Goal: Task Accomplishment & Management: Use online tool/utility

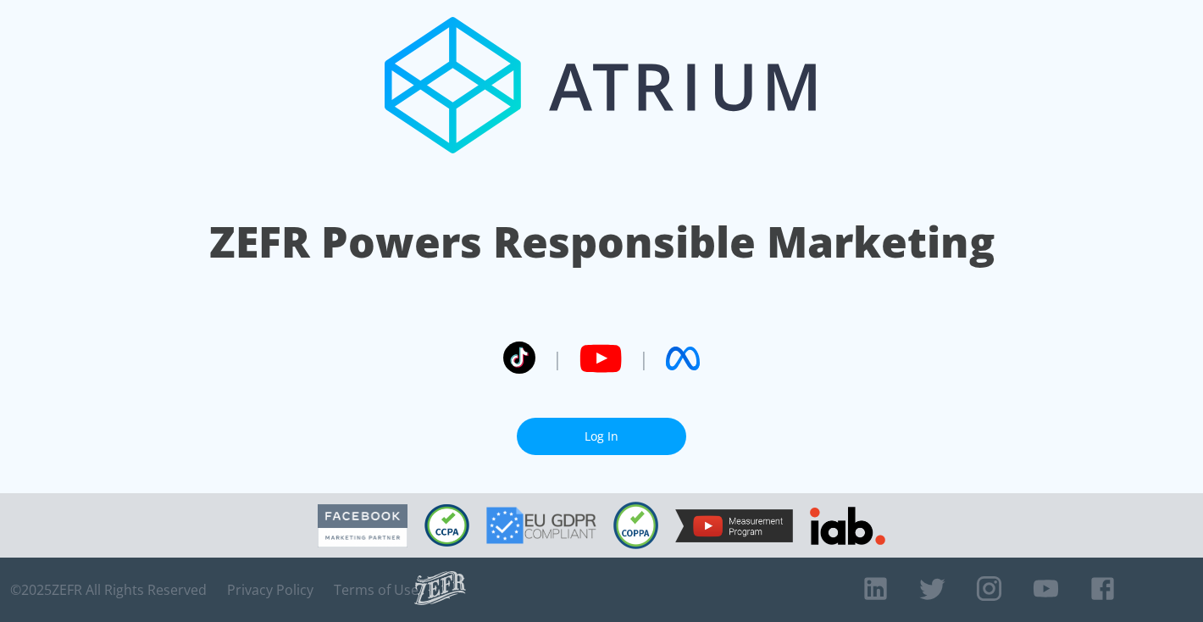
click at [554, 453] on section "ZEFR Powers Responsible Marketing | | Log In" at bounding box center [601, 246] width 1203 height 493
click at [573, 442] on link "Log In" at bounding box center [601, 437] width 169 height 38
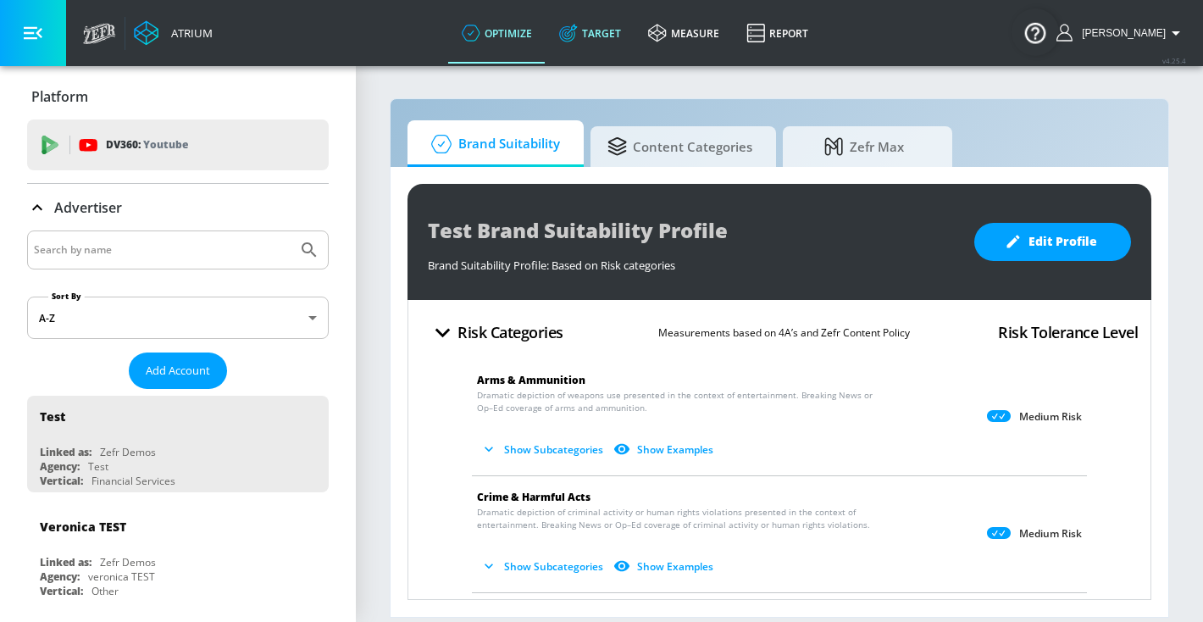
click at [592, 24] on link "Target" at bounding box center [589, 33] width 89 height 61
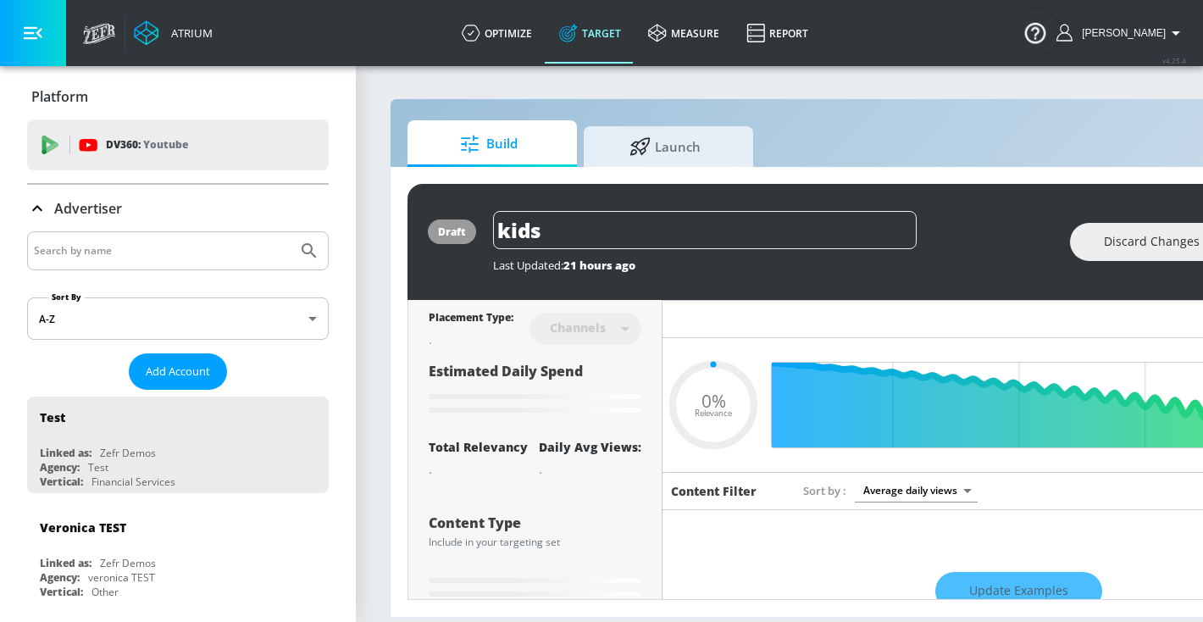
click at [225, 255] on input "Search by name" at bounding box center [162, 251] width 257 height 22
type input "0.59"
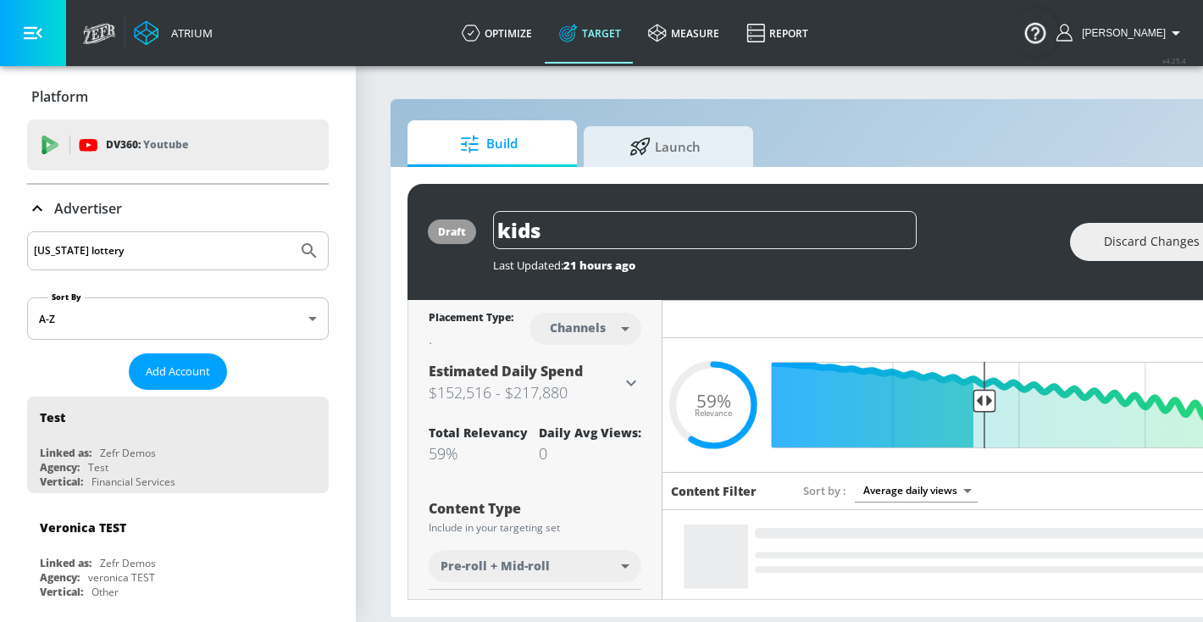
type input "[US_STATE] lottery"
click at [291, 232] on button "Submit Search" at bounding box center [309, 250] width 37 height 37
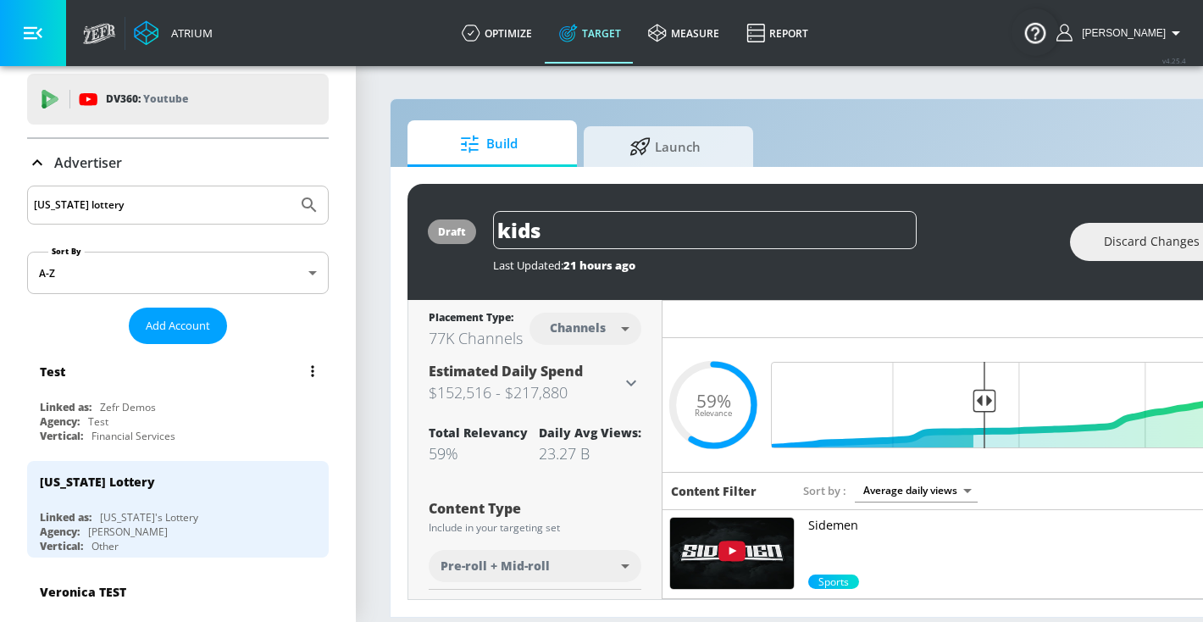
scroll to position [58, 0]
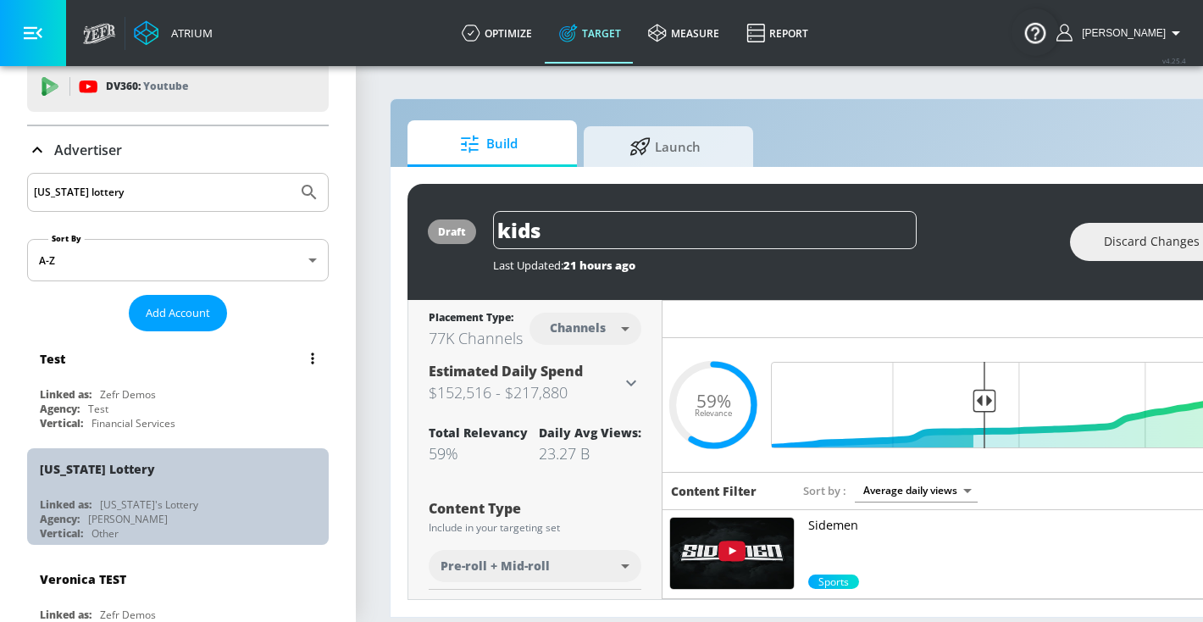
click at [127, 483] on div "[US_STATE] Lottery" at bounding box center [182, 468] width 285 height 41
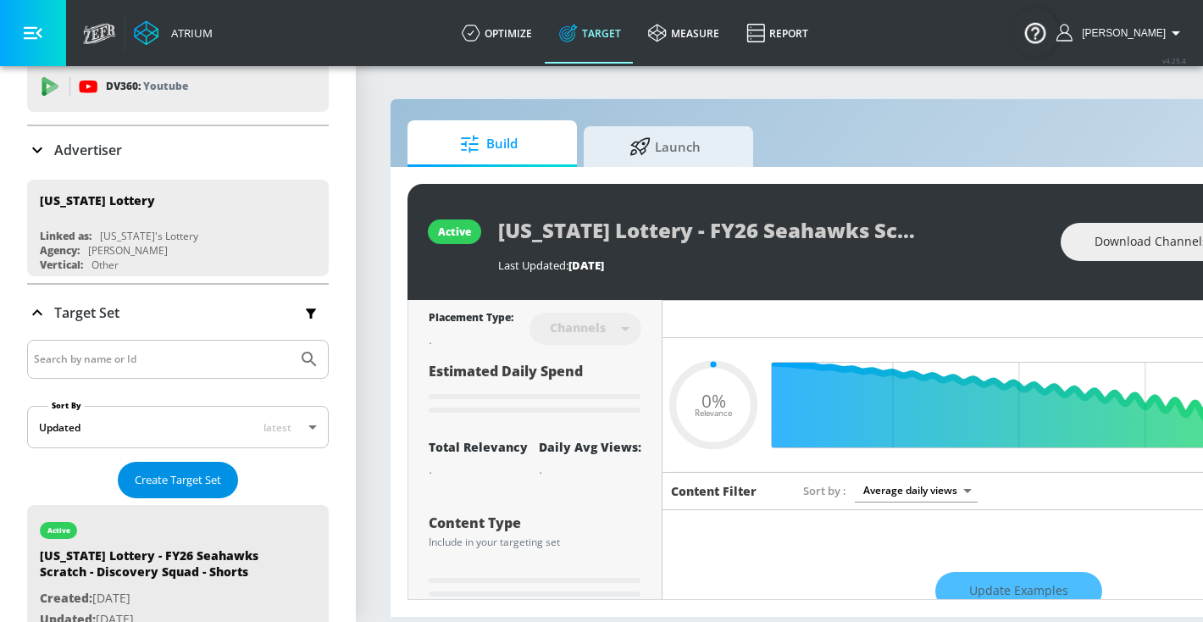
type input "0.05"
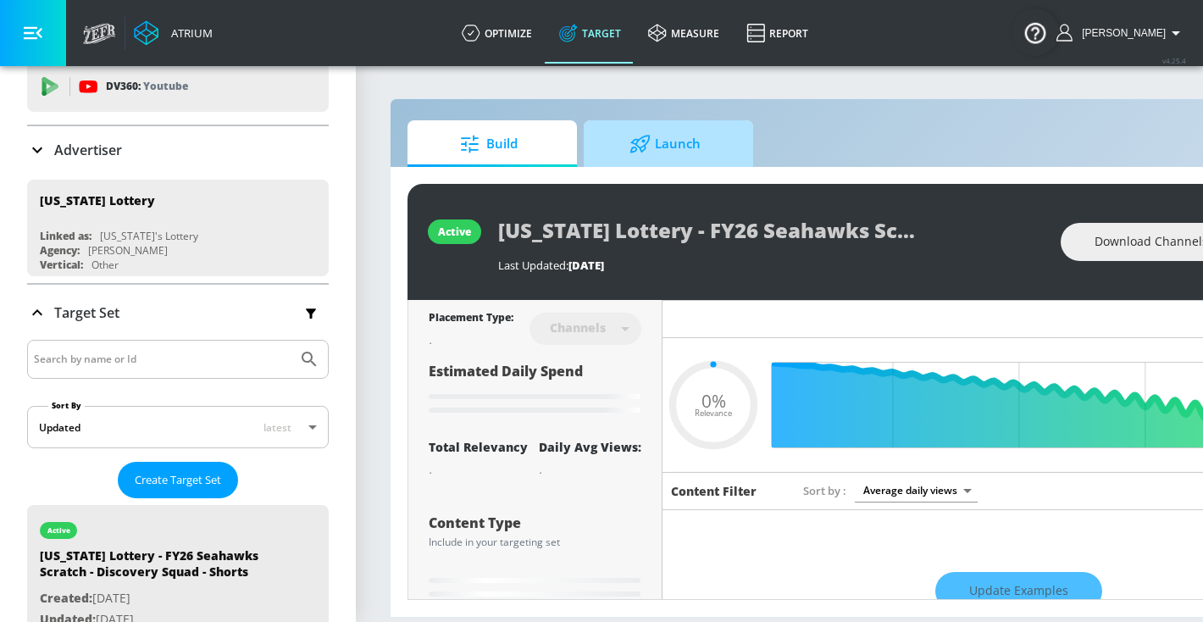
click at [673, 158] on span "Launch" at bounding box center [665, 144] width 129 height 41
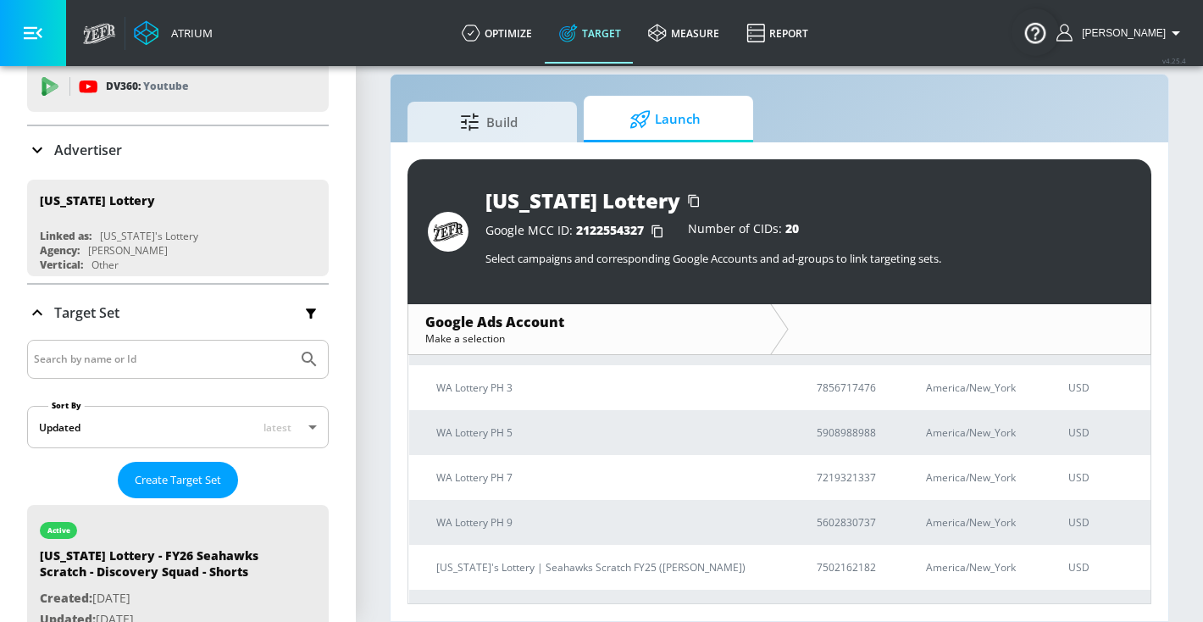
scroll to position [734, 0]
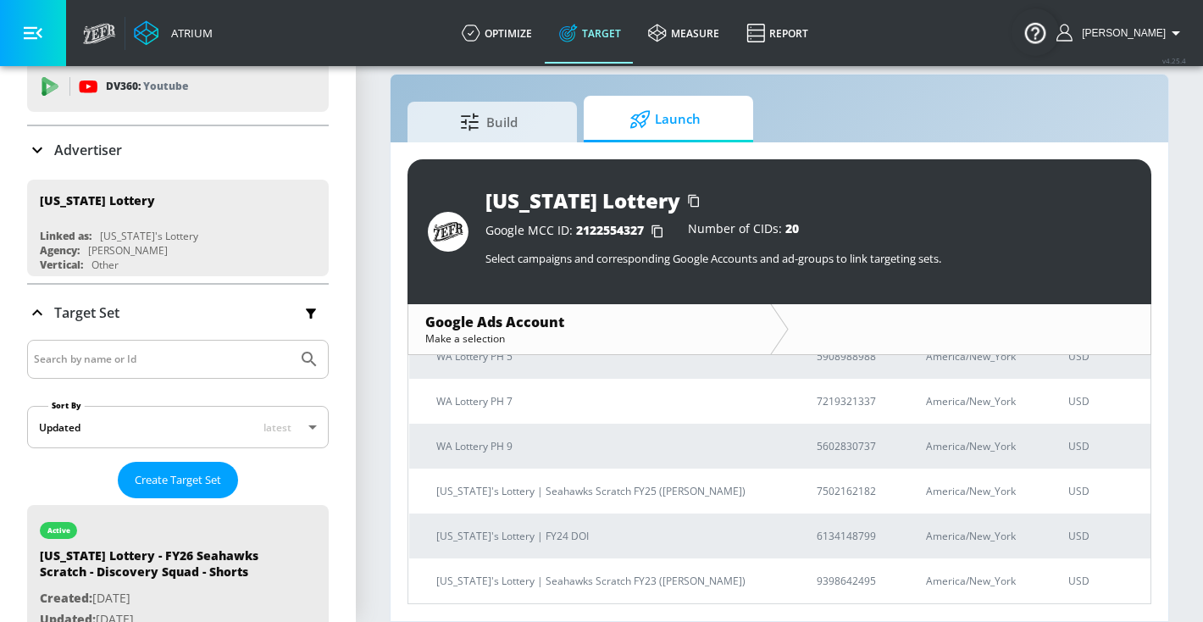
click at [526, 490] on p "[US_STATE]'s Lottery | Seahawks Scratch FY25 ([PERSON_NAME])" at bounding box center [606, 491] width 341 height 18
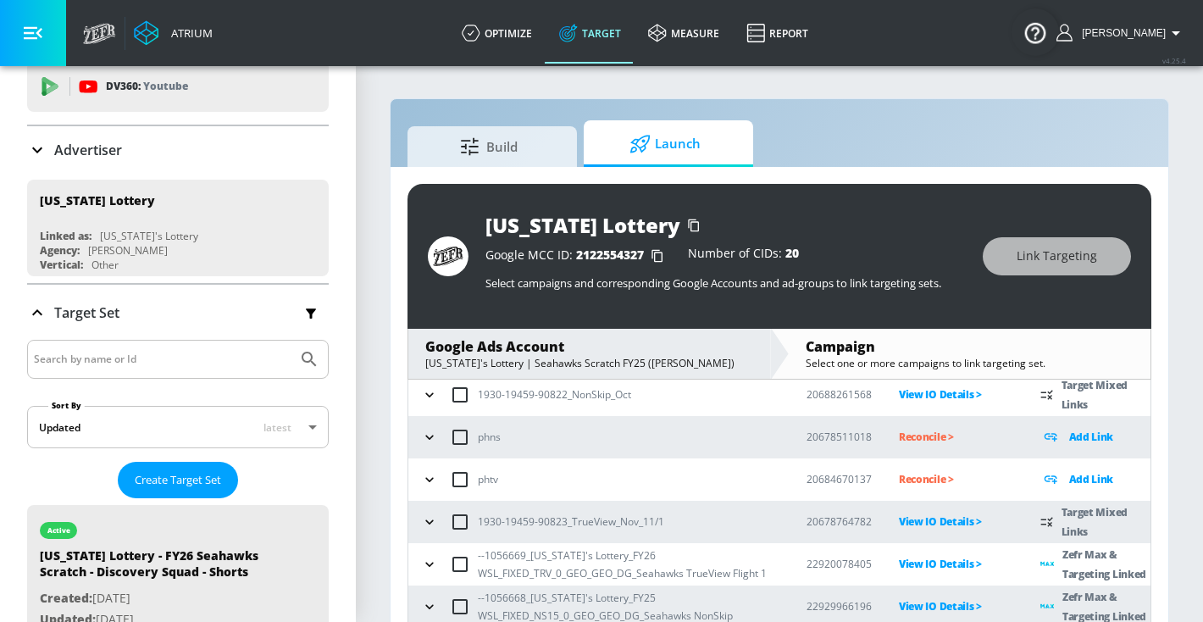
scroll to position [25, 0]
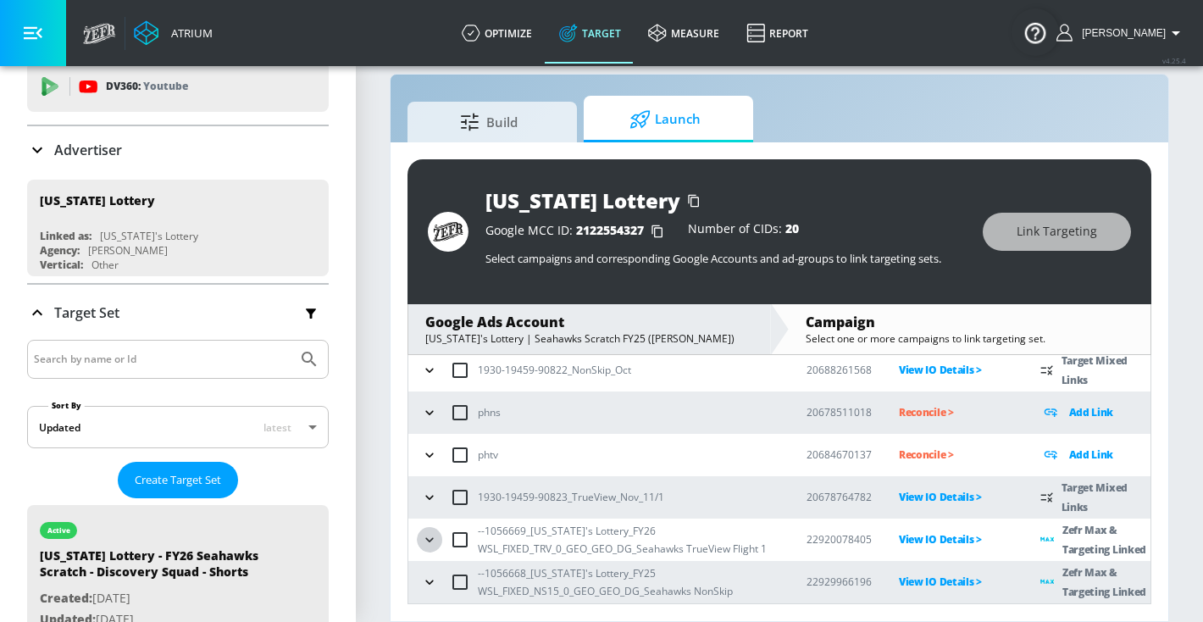
click at [428, 537] on icon "button" at bounding box center [429, 539] width 17 height 17
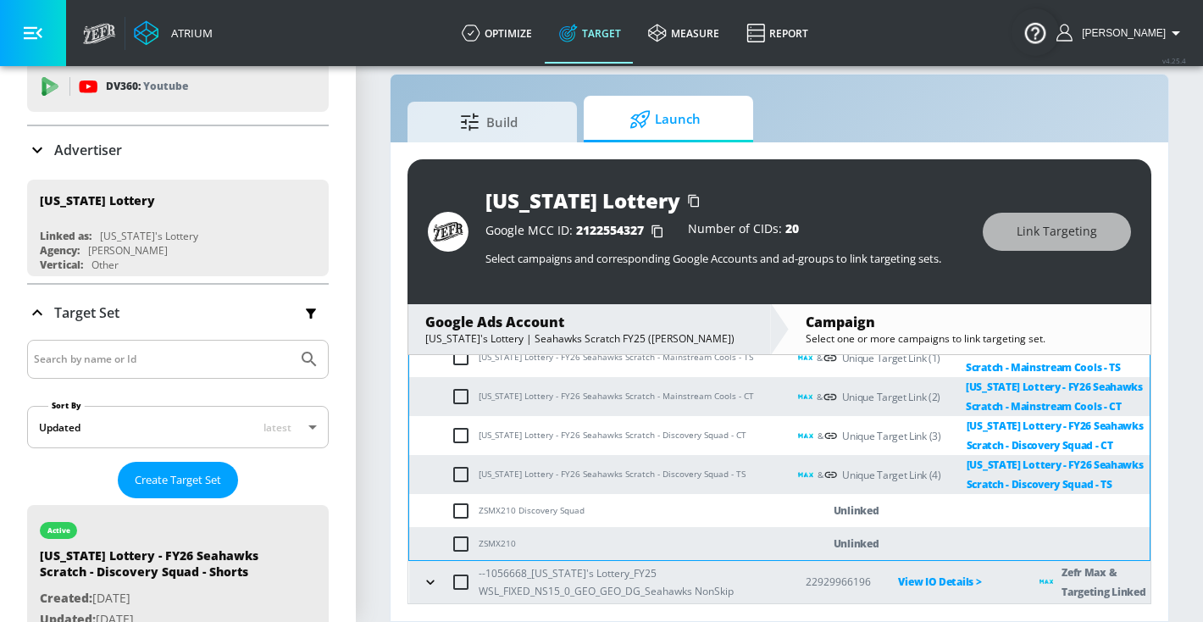
scroll to position [456, 0]
click at [433, 576] on icon "button" at bounding box center [430, 581] width 17 height 17
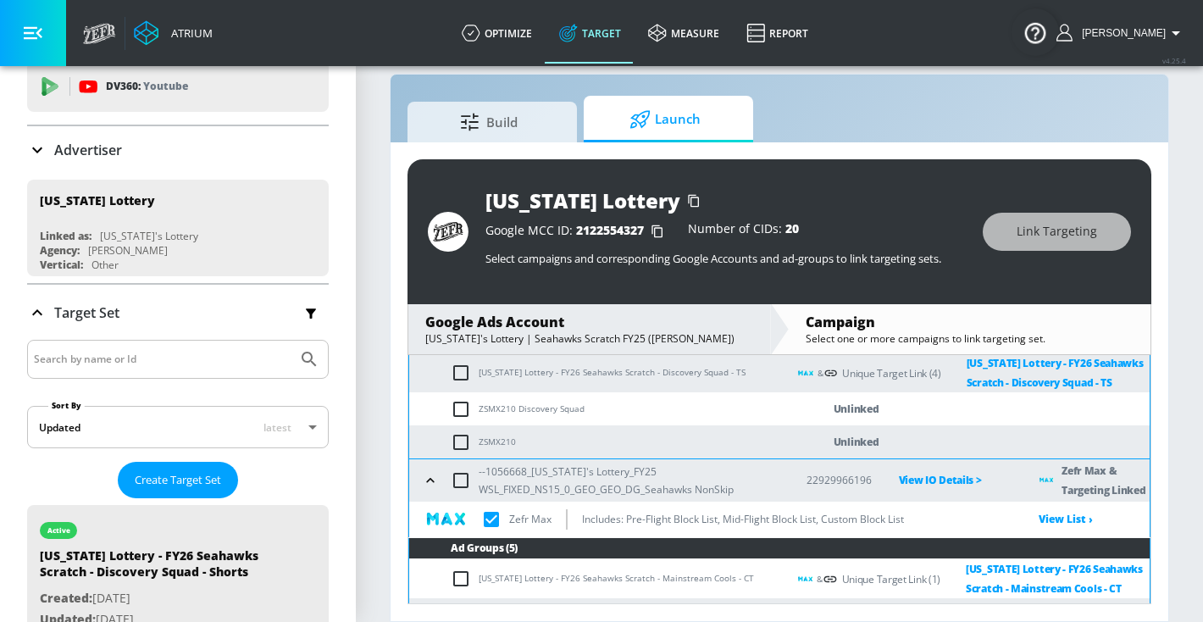
scroll to position [519, 0]
click at [427, 492] on button "button" at bounding box center [430, 479] width 25 height 25
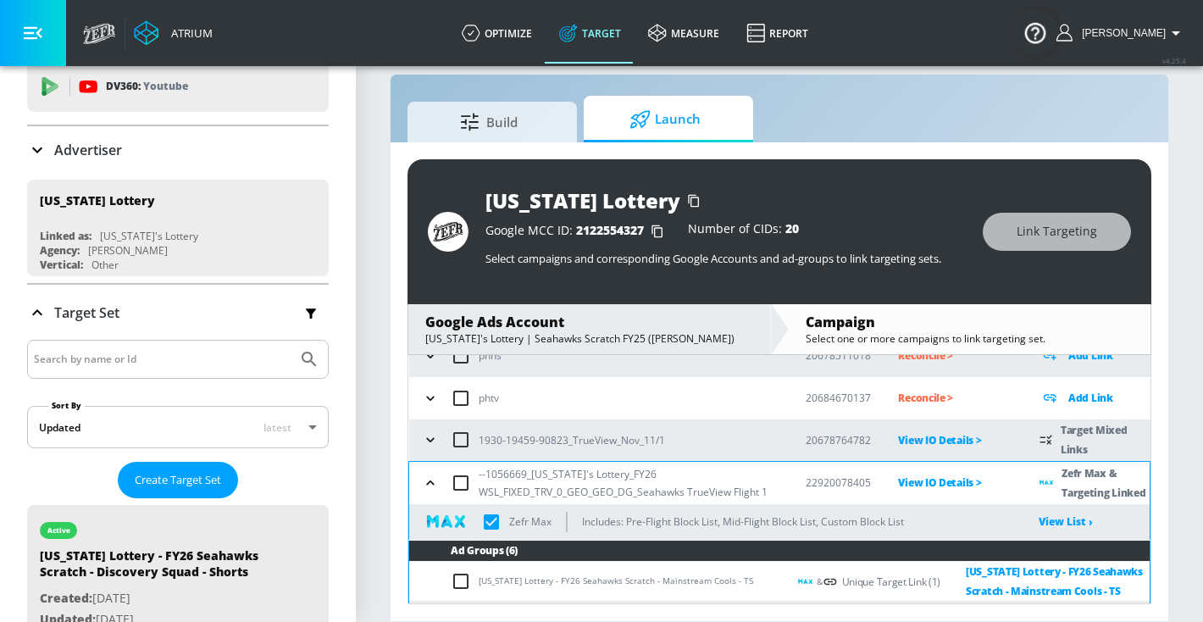
click at [430, 484] on icon "button" at bounding box center [430, 482] width 17 height 17
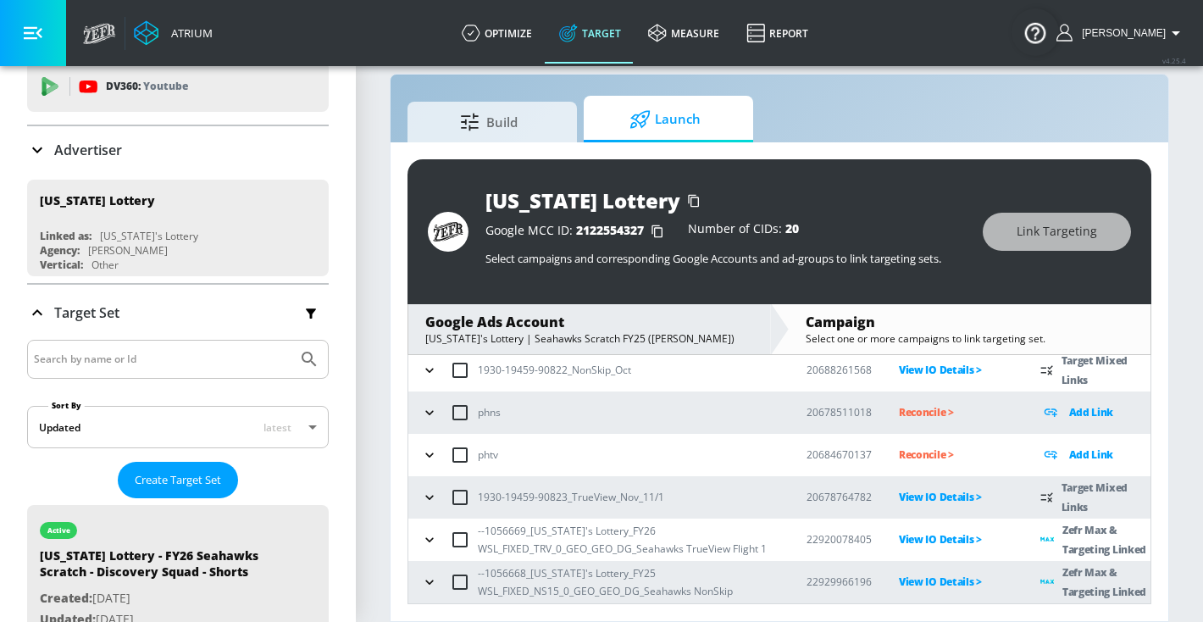
scroll to position [136, 0]
